Goal: Check status: Check status

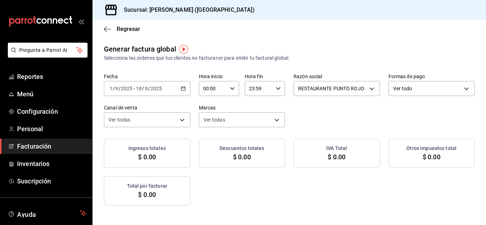
click at [186, 89] on icon "button" at bounding box center [183, 88] width 5 height 5
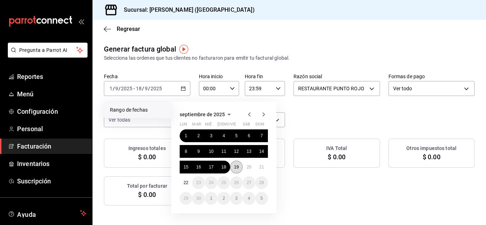
click at [236, 167] on abbr "19" at bounding box center [236, 167] width 5 height 5
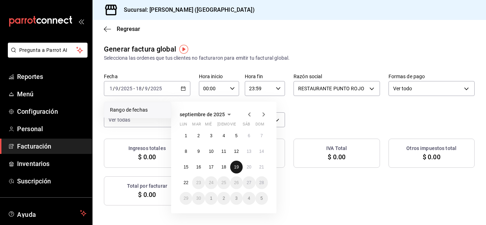
click at [236, 167] on abbr "19" at bounding box center [236, 167] width 5 height 5
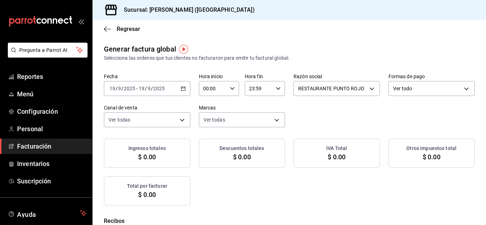
checkbox input "true"
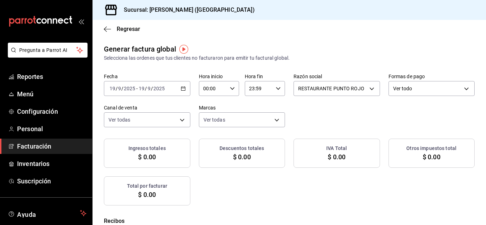
checkbox input "true"
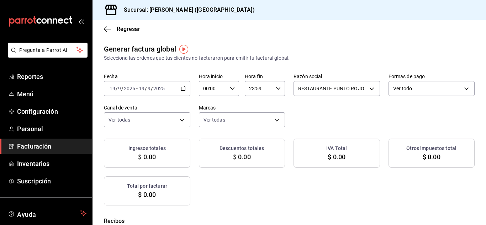
checkbox input "true"
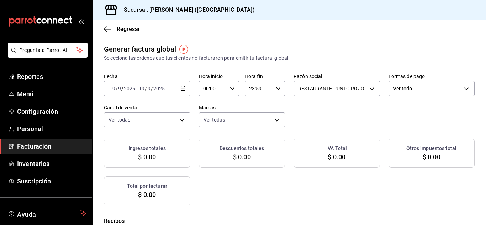
checkbox input "true"
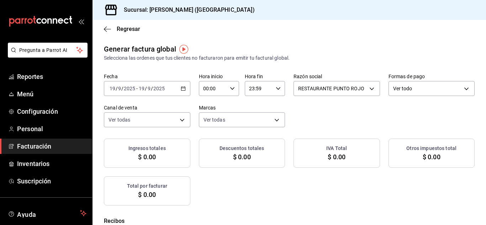
checkbox input "true"
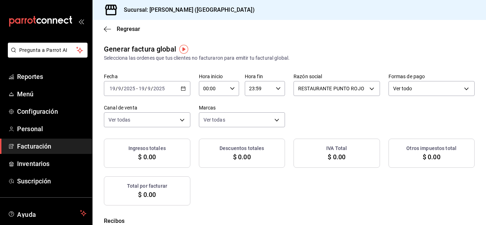
checkbox input "true"
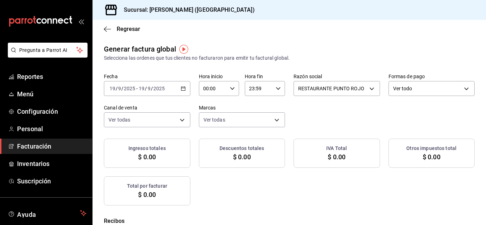
checkbox input "true"
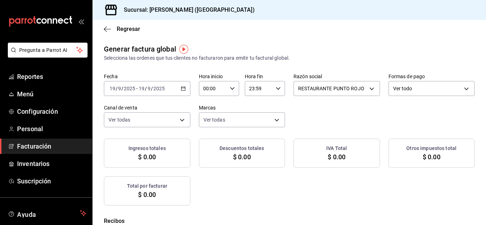
checkbox input "true"
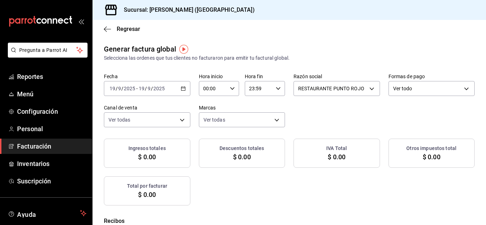
checkbox input "true"
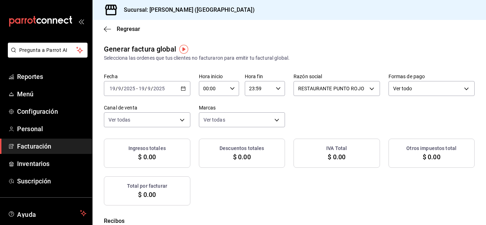
checkbox input "true"
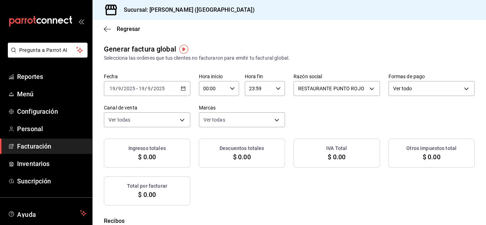
checkbox input "true"
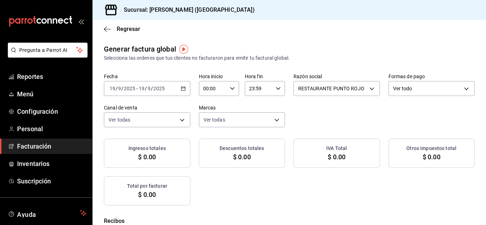
checkbox input "true"
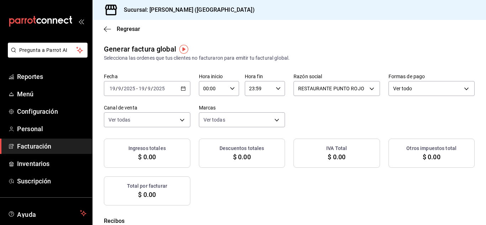
checkbox input "true"
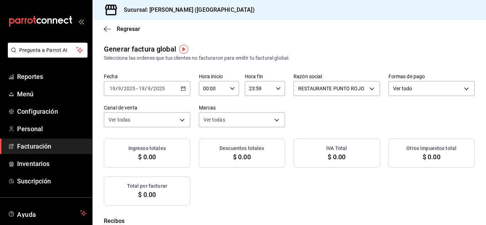
checkbox input "true"
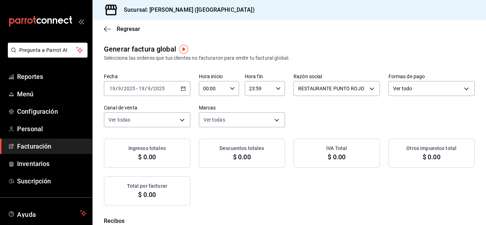
checkbox input "true"
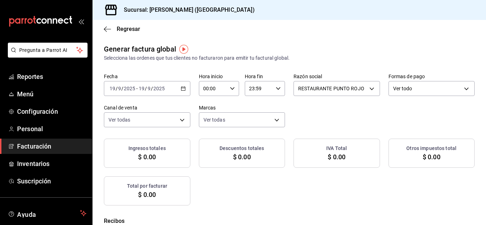
checkbox input "true"
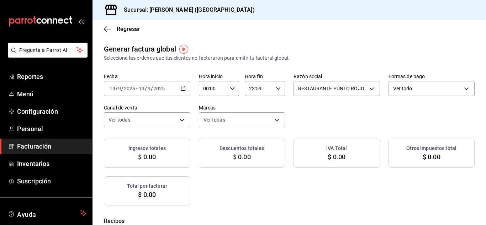
checkbox input "true"
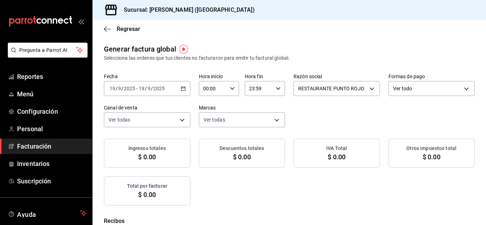
checkbox input "true"
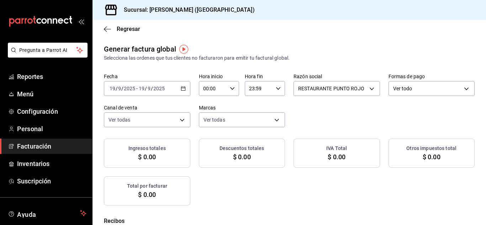
checkbox input "true"
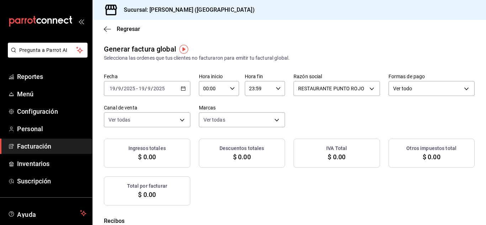
checkbox input "true"
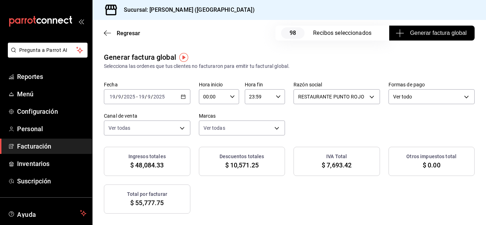
click at [445, 31] on span "Generar factura global" at bounding box center [431, 33] width 69 height 9
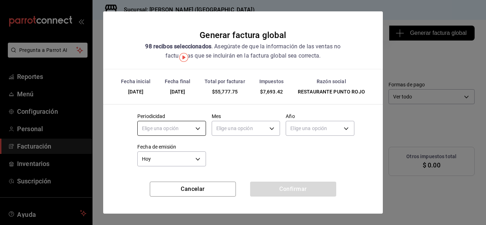
click at [197, 130] on body "Pregunta a Parrot AI Reportes Menú Configuración Personal Facturación Inventari…" at bounding box center [243, 112] width 486 height 225
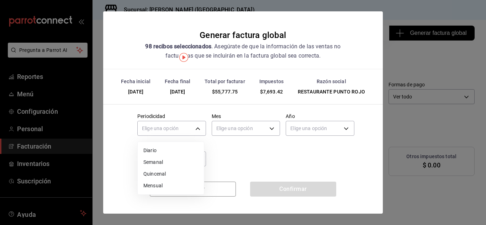
click at [182, 150] on li "Diario" at bounding box center [171, 151] width 66 height 12
type input "DAILY"
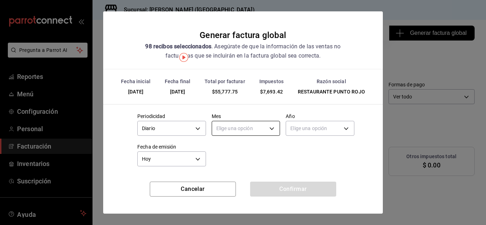
click at [256, 131] on body "Pregunta a Parrot AI Reportes Menú Configuración Personal Facturación Inventari…" at bounding box center [243, 112] width 486 height 225
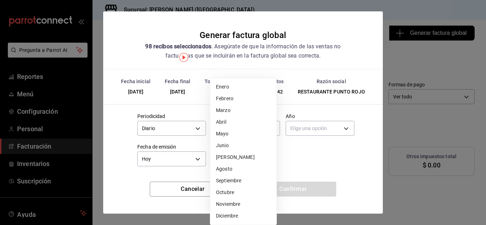
click at [237, 179] on li "Septiembre" at bounding box center [243, 181] width 66 height 12
type input "9"
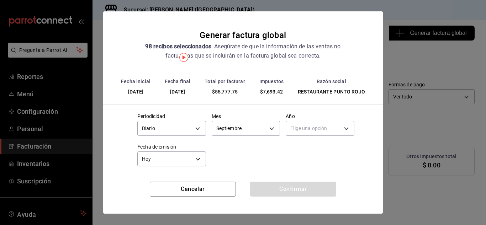
click at [300, 126] on body "Pregunta a Parrot AI Reportes Menú Configuración Personal Facturación Inventari…" at bounding box center [243, 112] width 486 height 225
click at [294, 150] on li "2025" at bounding box center [316, 151] width 66 height 12
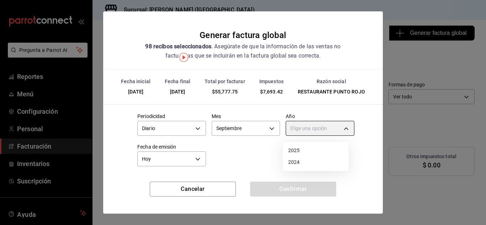
type input "2025"
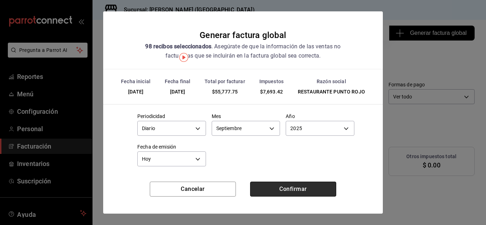
click at [289, 188] on button "Confirmar" at bounding box center [293, 189] width 86 height 15
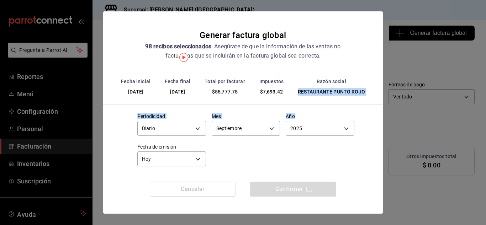
drag, startPoint x: 326, startPoint y: 115, endPoint x: 350, endPoint y: 81, distance: 41.5
click at [350, 81] on div "Fecha inicial [DATE] Fecha final [DATE] Total por facturar $55,777.75 Impuestos…" at bounding box center [243, 125] width 280 height 113
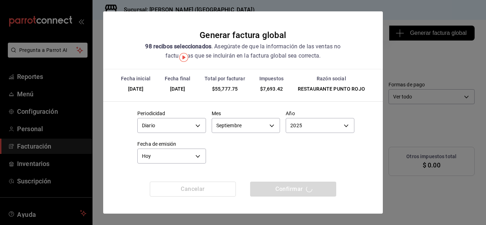
click at [289, 189] on div "Confirmar" at bounding box center [293, 189] width 86 height 15
click at [194, 127] on body "Pregunta a Parrot AI Reportes Menú Configuración Personal Facturación Inventari…" at bounding box center [243, 112] width 486 height 225
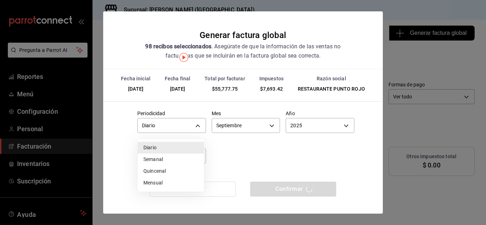
click at [194, 126] on div at bounding box center [243, 112] width 486 height 225
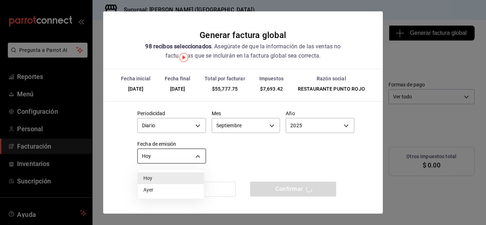
click at [195, 157] on body "Pregunta a Parrot AI Reportes Menú Configuración Personal Facturación Inventari…" at bounding box center [243, 112] width 486 height 225
click at [167, 178] on li "Hoy" at bounding box center [171, 179] width 66 height 12
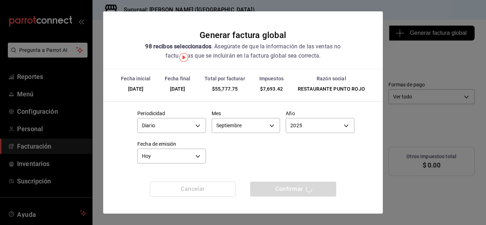
click at [305, 188] on div "Confirmar" at bounding box center [293, 189] width 86 height 15
click at [288, 192] on div "Confirmar" at bounding box center [293, 189] width 86 height 15
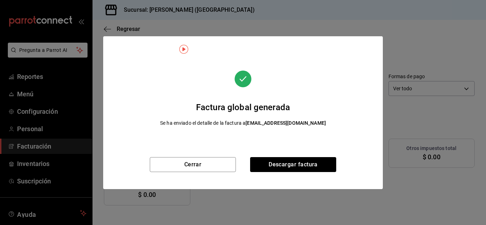
click at [289, 189] on div "Cerrar Descargar factura" at bounding box center [243, 173] width 280 height 32
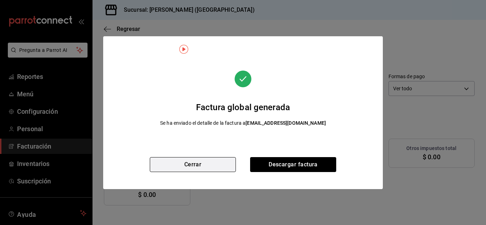
click at [222, 167] on button "Cerrar" at bounding box center [193, 164] width 86 height 15
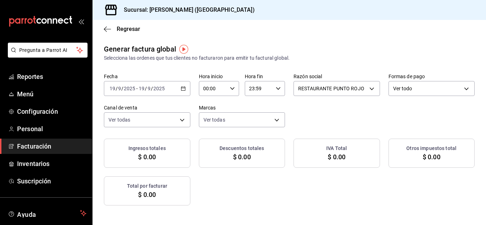
click at [190, 91] on div "[DATE] [DATE] - [DATE] [DATE]" at bounding box center [147, 88] width 87 height 15
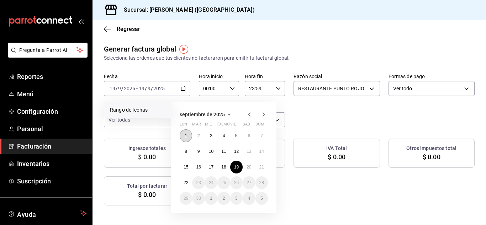
click at [186, 132] on button "1" at bounding box center [186, 136] width 12 height 13
click at [234, 165] on abbr "19" at bounding box center [236, 167] width 5 height 5
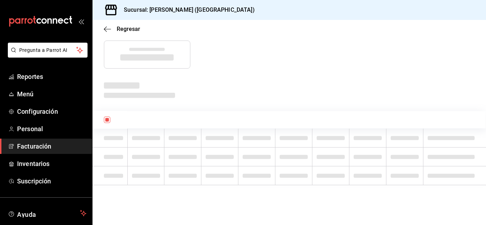
scroll to position [133, 0]
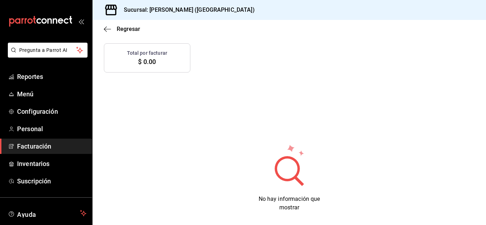
click at [383, 90] on div "Generar factura global Selecciona las ordenes que tus clientes no facturaron pa…" at bounding box center [290, 67] width 394 height 313
click at [32, 93] on span "Menú" at bounding box center [51, 94] width 69 height 10
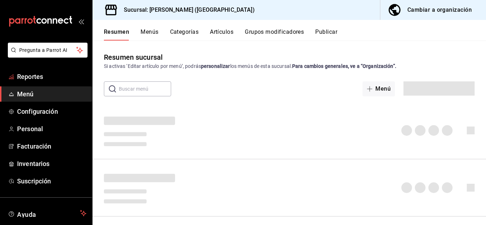
click at [37, 81] on span "Reportes" at bounding box center [51, 77] width 69 height 10
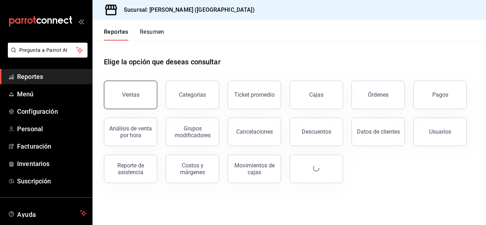
click at [130, 101] on button "Ventas" at bounding box center [130, 95] width 53 height 28
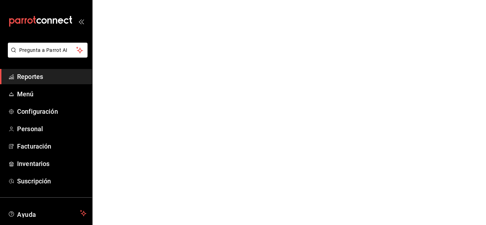
click at [43, 77] on span "Reportes" at bounding box center [51, 77] width 69 height 10
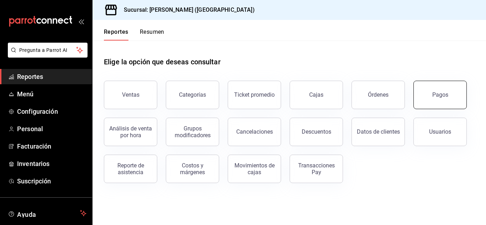
click at [427, 101] on button "Pagos" at bounding box center [440, 95] width 53 height 28
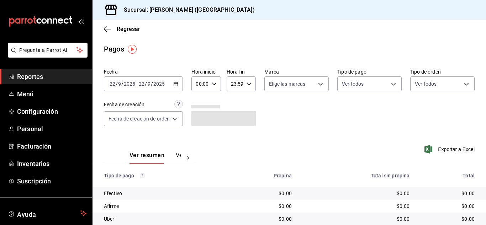
click at [178, 82] on icon "button" at bounding box center [175, 84] width 5 height 5
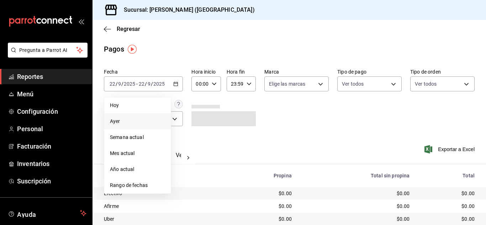
click at [134, 120] on span "Ayer" at bounding box center [137, 121] width 55 height 7
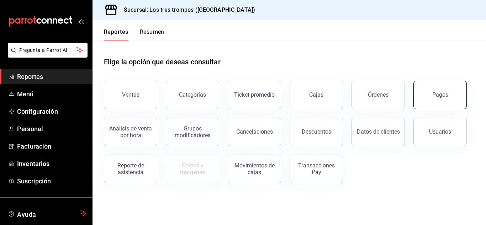
click at [427, 97] on button "Pagos" at bounding box center [440, 95] width 53 height 28
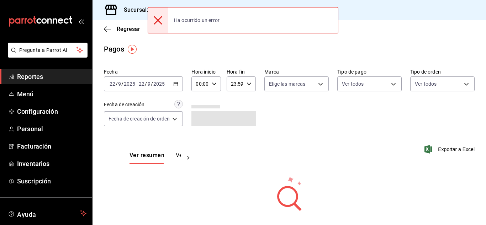
click at [177, 87] on div "[DATE] [DATE] - [DATE] [DATE]" at bounding box center [143, 84] width 79 height 15
